Goal: Task Accomplishment & Management: Use online tool/utility

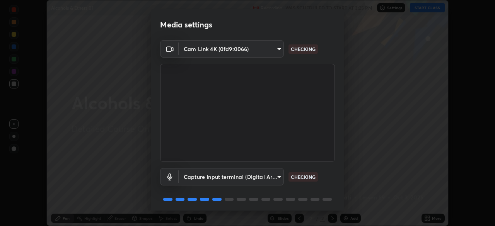
scroll to position [27, 0]
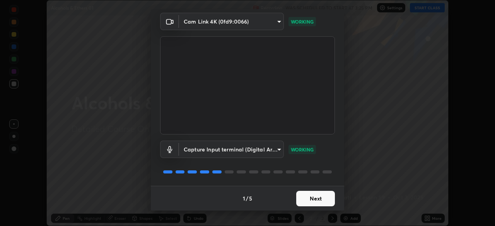
click at [311, 200] on button "Next" at bounding box center [315, 198] width 39 height 15
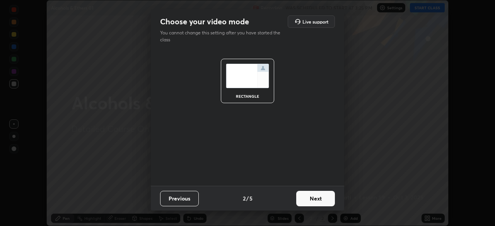
scroll to position [0, 0]
click at [311, 200] on button "Next" at bounding box center [315, 198] width 39 height 15
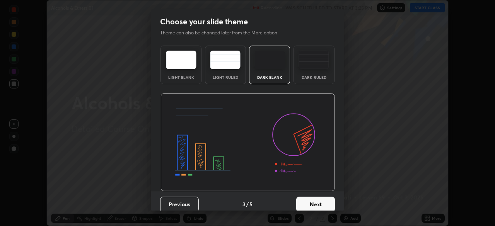
scroll to position [6, 0]
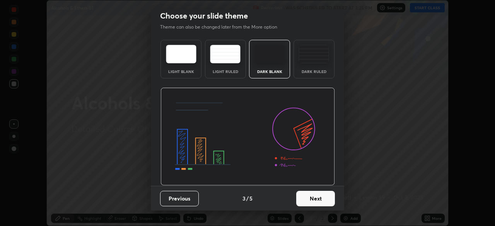
click at [311, 200] on button "Next" at bounding box center [315, 198] width 39 height 15
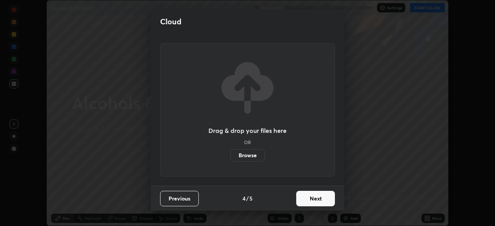
scroll to position [0, 0]
click at [311, 202] on button "Next" at bounding box center [315, 198] width 39 height 15
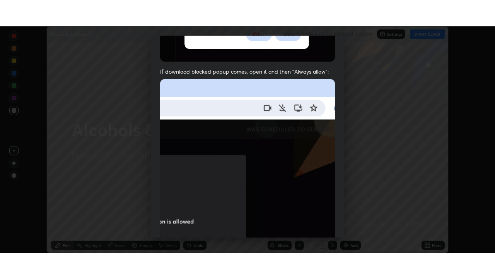
scroll to position [183, 0]
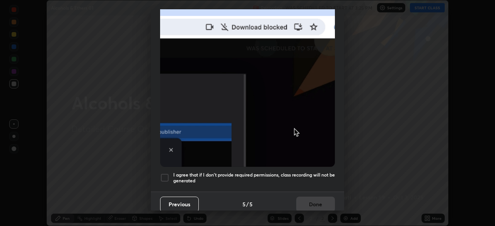
click at [165, 176] on div at bounding box center [164, 177] width 9 height 9
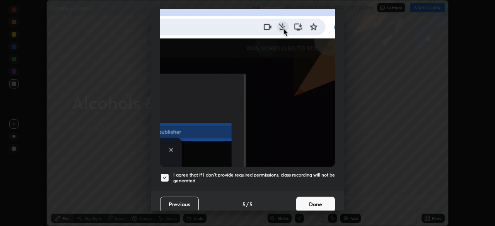
click at [316, 197] on button "Done" at bounding box center [315, 204] width 39 height 15
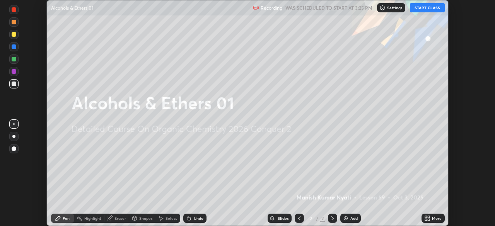
click at [426, 219] on icon at bounding box center [427, 219] width 6 height 6
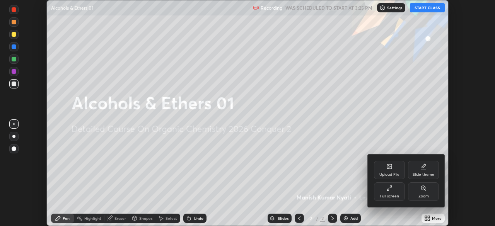
click at [391, 187] on icon at bounding box center [391, 187] width 2 height 2
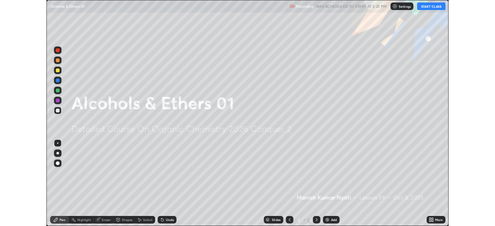
scroll to position [279, 495]
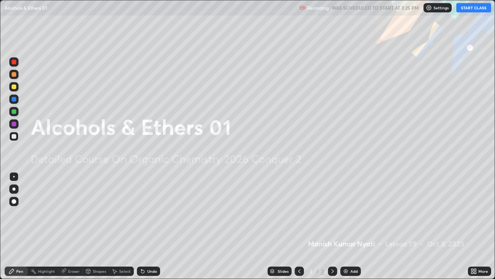
click at [346, 226] on img at bounding box center [346, 271] width 6 height 6
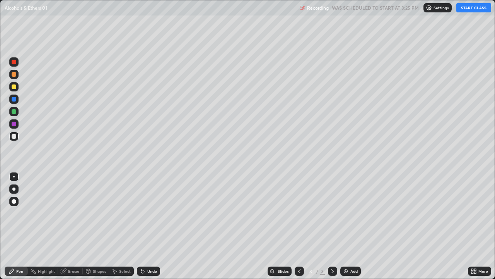
click at [466, 8] on button "START CLASS" at bounding box center [474, 7] width 35 height 9
click at [14, 87] on div at bounding box center [14, 86] width 5 height 5
click at [150, 226] on div "Undo" at bounding box center [152, 271] width 10 height 4
click at [151, 226] on div "Undo" at bounding box center [152, 271] width 10 height 4
click at [145, 226] on div "Undo" at bounding box center [148, 270] width 23 height 9
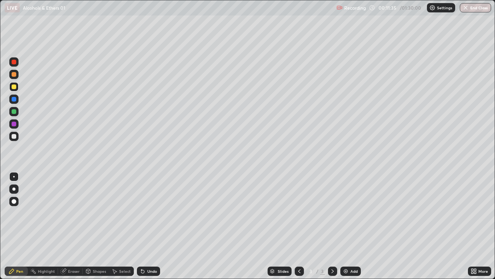
click at [344, 226] on img at bounding box center [346, 271] width 6 height 6
click at [147, 226] on div "Undo" at bounding box center [152, 271] width 10 height 4
click at [70, 226] on div "Eraser" at bounding box center [74, 271] width 12 height 4
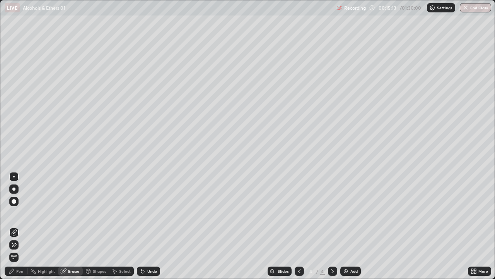
click at [25, 226] on div "Pen" at bounding box center [16, 270] width 23 height 9
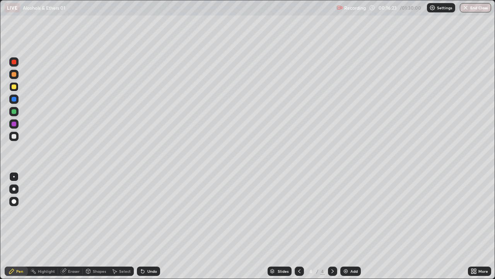
click at [75, 226] on div "Eraser" at bounding box center [74, 271] width 12 height 4
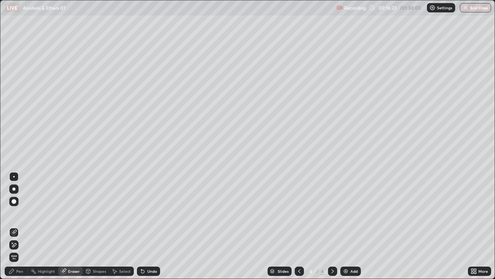
click at [126, 226] on div "Select" at bounding box center [125, 271] width 12 height 4
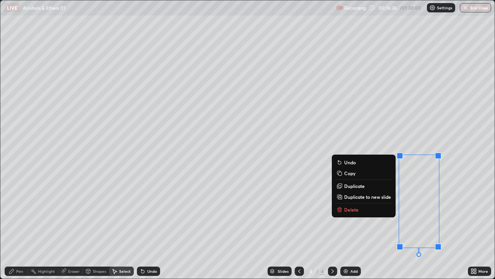
click at [351, 210] on p "Delete" at bounding box center [351, 209] width 14 height 6
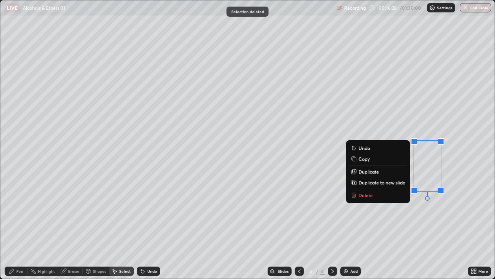
click at [373, 197] on button "Delete" at bounding box center [378, 194] width 58 height 9
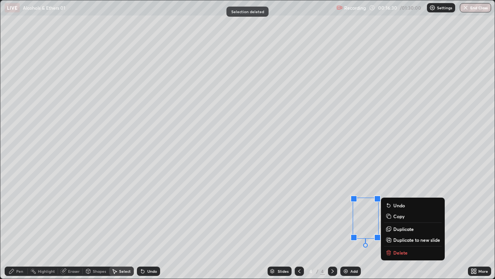
click at [396, 226] on p "Delete" at bounding box center [400, 252] width 14 height 6
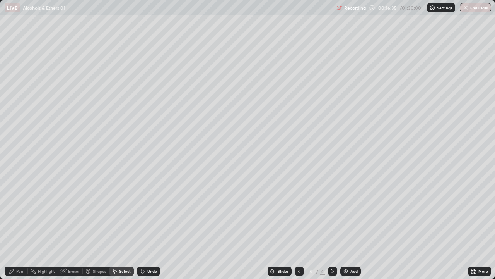
click at [23, 226] on div "Pen" at bounding box center [16, 270] width 23 height 9
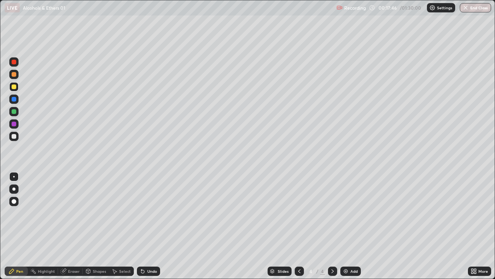
click at [14, 87] on div at bounding box center [14, 86] width 5 height 5
click at [13, 138] on div at bounding box center [14, 136] width 5 height 5
click at [12, 87] on div at bounding box center [14, 86] width 5 height 5
click at [346, 226] on img at bounding box center [346, 271] width 6 height 6
click at [126, 226] on div "Select" at bounding box center [125, 271] width 12 height 4
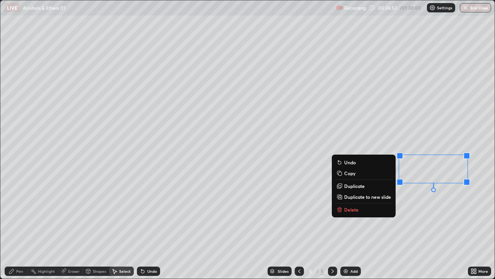
click at [368, 212] on button "Delete" at bounding box center [364, 209] width 58 height 9
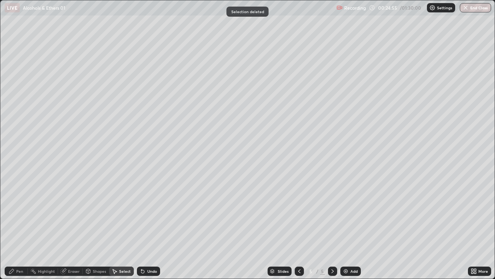
click at [24, 226] on div "Pen" at bounding box center [16, 270] width 23 height 9
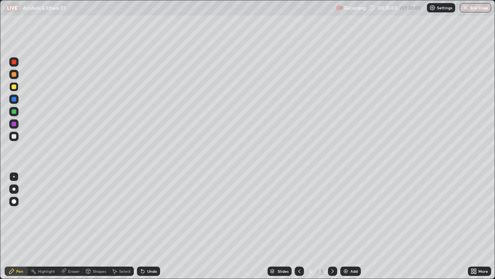
click at [143, 226] on icon at bounding box center [142, 271] width 3 height 3
click at [349, 226] on div "Add" at bounding box center [350, 270] width 21 height 9
click at [299, 226] on icon at bounding box center [299, 271] width 6 height 6
click at [334, 226] on icon at bounding box center [333, 271] width 6 height 6
click at [13, 62] on div at bounding box center [14, 62] width 5 height 5
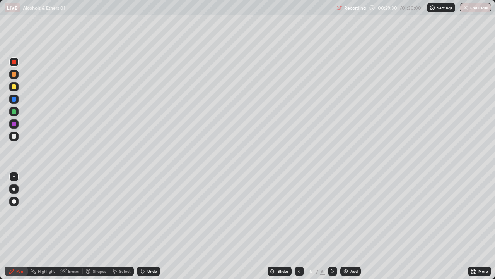
click at [14, 136] on div at bounding box center [14, 136] width 5 height 5
click at [300, 226] on div at bounding box center [299, 270] width 9 height 9
click at [299, 226] on icon at bounding box center [299, 271] width 6 height 6
click at [332, 226] on icon at bounding box center [333, 271] width 6 height 6
click at [332, 226] on icon at bounding box center [333, 271] width 2 height 4
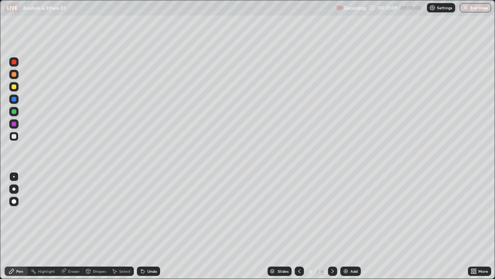
click at [154, 226] on div "Undo" at bounding box center [152, 271] width 10 height 4
click at [154, 226] on div "Undo" at bounding box center [148, 270] width 23 height 9
click at [153, 226] on div "Undo" at bounding box center [148, 270] width 23 height 9
click at [152, 226] on div "Undo" at bounding box center [148, 270] width 23 height 9
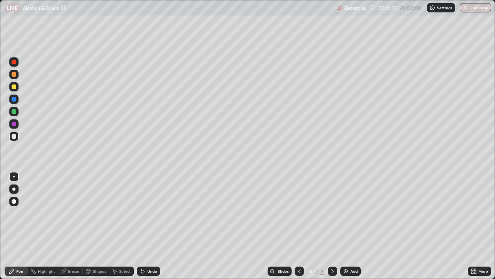
click at [150, 226] on div "Undo" at bounding box center [152, 271] width 10 height 4
click at [151, 226] on div "Undo" at bounding box center [152, 271] width 10 height 4
click at [22, 226] on div "Pen" at bounding box center [16, 270] width 23 height 9
click at [14, 86] on div at bounding box center [14, 86] width 5 height 5
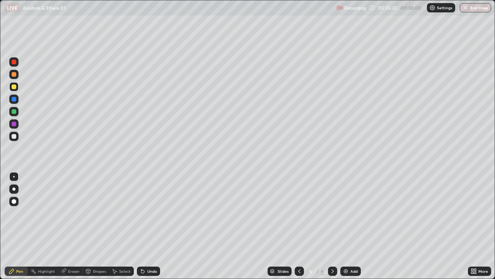
click at [302, 226] on div at bounding box center [299, 270] width 9 height 9
click at [331, 226] on div at bounding box center [332, 270] width 9 height 9
click at [347, 226] on img at bounding box center [346, 271] width 6 height 6
click at [142, 226] on icon at bounding box center [142, 271] width 3 height 3
click at [122, 226] on div "Select" at bounding box center [125, 271] width 12 height 4
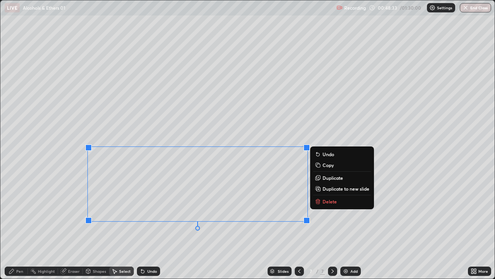
click at [325, 204] on p "Delete" at bounding box center [330, 201] width 14 height 6
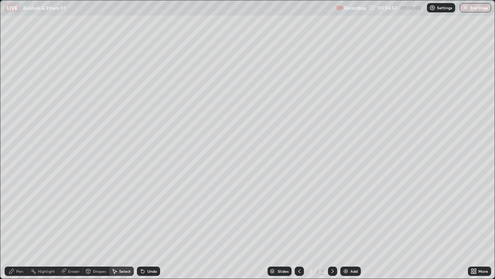
click at [70, 226] on div "Eraser" at bounding box center [74, 271] width 12 height 4
click at [16, 226] on div "Pen" at bounding box center [16, 270] width 23 height 9
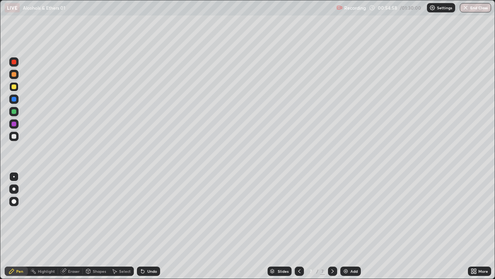
click at [15, 87] on div at bounding box center [14, 86] width 5 height 5
click at [154, 226] on div "Undo" at bounding box center [152, 271] width 10 height 4
click at [150, 226] on div "Undo" at bounding box center [148, 270] width 23 height 9
click at [346, 226] on img at bounding box center [346, 271] width 6 height 6
click at [143, 226] on icon at bounding box center [142, 271] width 3 height 3
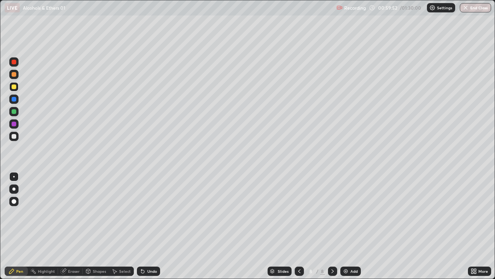
click at [145, 226] on div "Undo" at bounding box center [148, 270] width 23 height 9
click at [14, 63] on div at bounding box center [14, 62] width 5 height 5
click at [15, 89] on div at bounding box center [13, 86] width 9 height 9
click at [77, 226] on div "Eraser" at bounding box center [74, 271] width 12 height 4
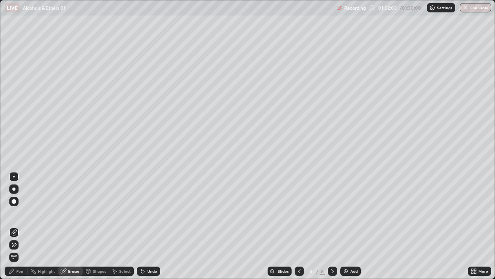
click at [13, 203] on div at bounding box center [14, 201] width 5 height 5
click at [24, 226] on div "Pen" at bounding box center [16, 270] width 23 height 9
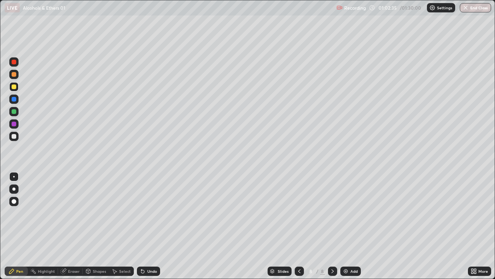
click at [77, 226] on div "Eraser" at bounding box center [74, 271] width 12 height 4
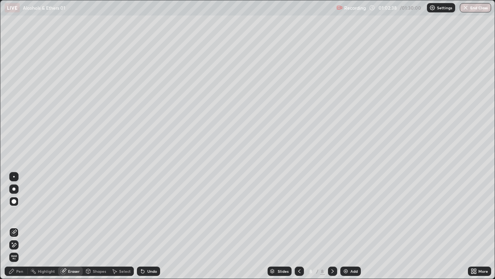
click at [24, 226] on div "Pen" at bounding box center [16, 270] width 23 height 9
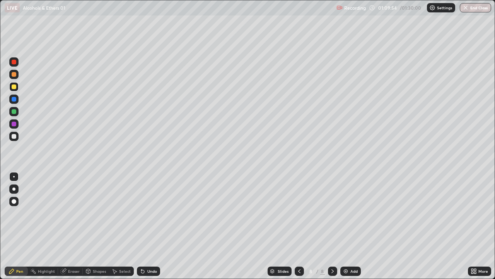
click at [346, 226] on img at bounding box center [346, 271] width 6 height 6
click at [150, 226] on div "Undo" at bounding box center [152, 271] width 10 height 4
click at [151, 226] on div "Undo" at bounding box center [148, 270] width 23 height 9
click at [346, 226] on img at bounding box center [346, 271] width 6 height 6
click at [297, 226] on icon at bounding box center [299, 271] width 6 height 6
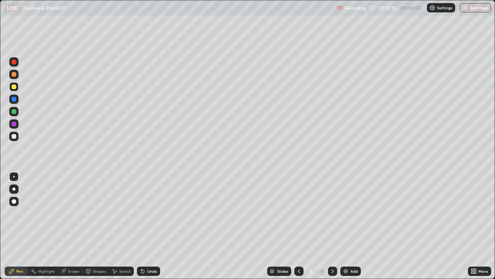
click at [153, 226] on div "Undo" at bounding box center [152, 271] width 10 height 4
click at [298, 226] on icon at bounding box center [299, 271] width 6 height 6
click at [331, 226] on div at bounding box center [332, 270] width 9 height 9
click at [76, 226] on div "Eraser" at bounding box center [74, 271] width 12 height 4
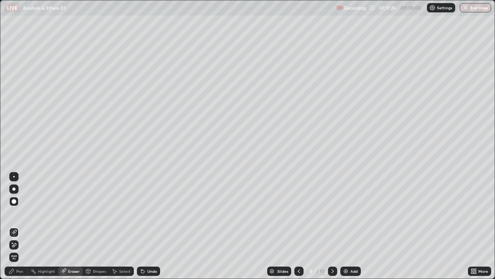
click at [23, 226] on div "Pen" at bounding box center [16, 270] width 23 height 9
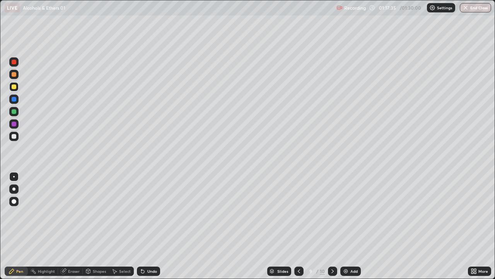
click at [332, 226] on icon at bounding box center [333, 271] width 6 height 6
click at [343, 226] on img at bounding box center [346, 271] width 6 height 6
click at [150, 226] on div "Undo" at bounding box center [148, 270] width 23 height 9
click at [143, 226] on icon at bounding box center [142, 271] width 3 height 3
click at [74, 226] on div "Eraser" at bounding box center [74, 271] width 12 height 4
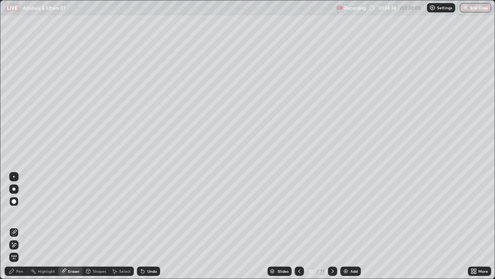
click at [26, 226] on div "Pen" at bounding box center [16, 270] width 23 height 9
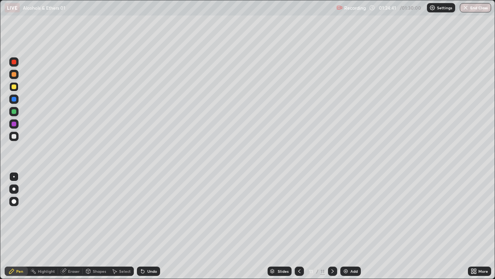
click at [73, 226] on div "Eraser" at bounding box center [74, 271] width 12 height 4
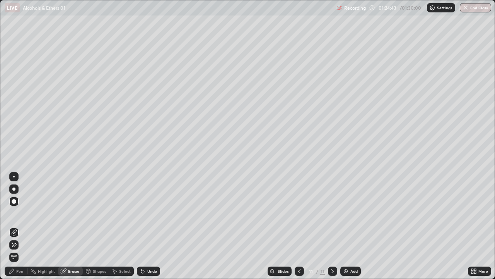
click at [26, 226] on div "Pen" at bounding box center [16, 270] width 23 height 9
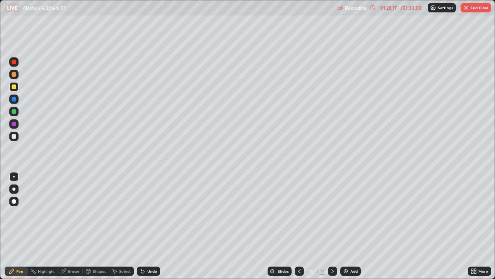
click at [298, 226] on icon at bounding box center [299, 271] width 6 height 6
click at [332, 226] on icon at bounding box center [333, 271] width 2 height 4
click at [295, 226] on div at bounding box center [299, 270] width 9 height 9
click at [299, 226] on icon at bounding box center [299, 271] width 6 height 6
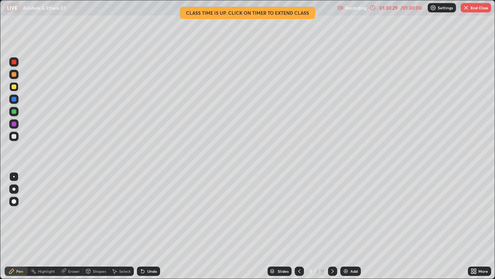
click at [476, 7] on button "End Class" at bounding box center [476, 7] width 31 height 9
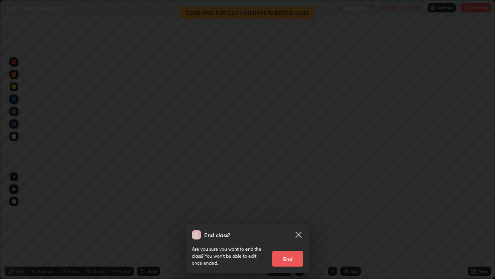
click at [288, 226] on button "End" at bounding box center [287, 258] width 31 height 15
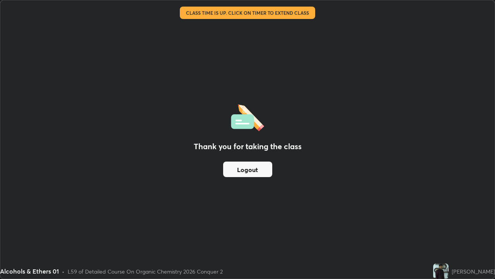
click at [262, 169] on button "Logout" at bounding box center [247, 168] width 49 height 15
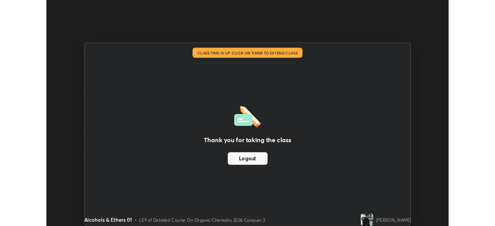
scroll to position [38464, 38195]
